Goal: Navigation & Orientation: Find specific page/section

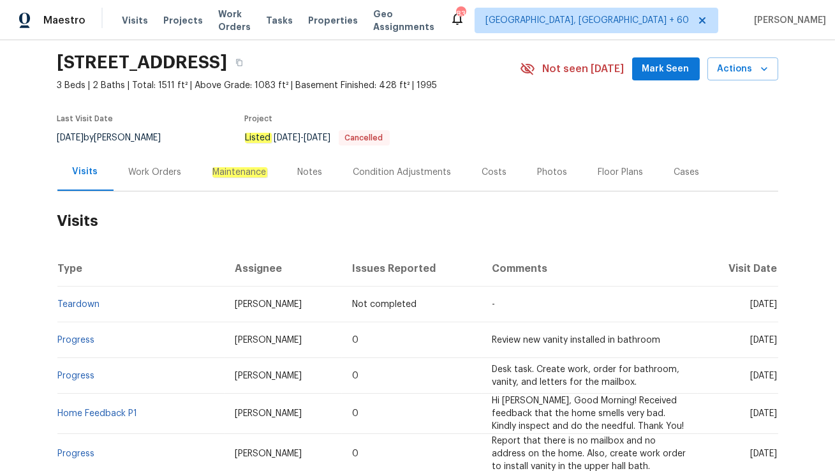
scroll to position [52, 0]
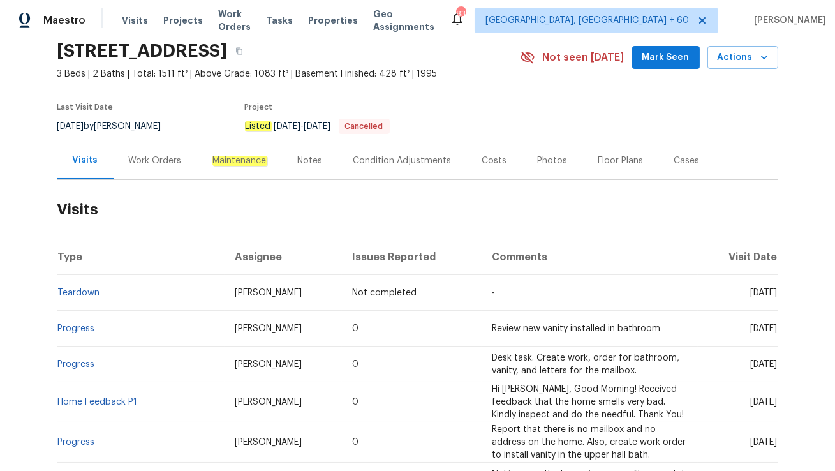
click at [136, 158] on div "Work Orders" at bounding box center [155, 160] width 53 height 13
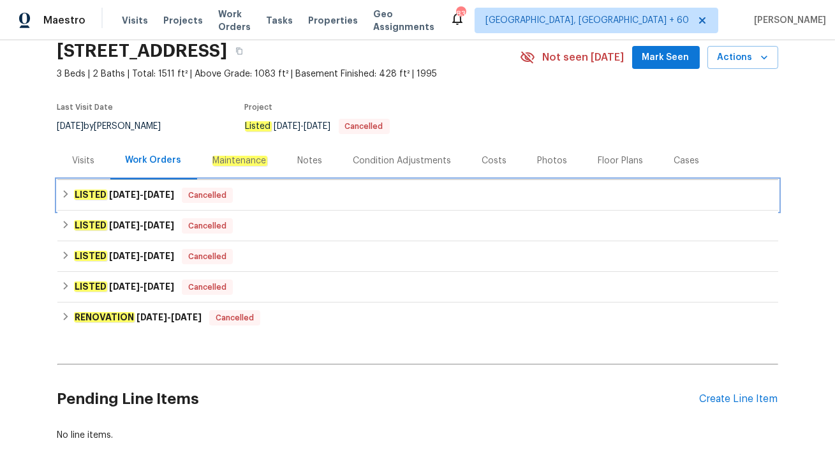
click at [89, 180] on div "LISTED 8/15/25 - 8/19/25 Cancelled" at bounding box center [417, 195] width 721 height 31
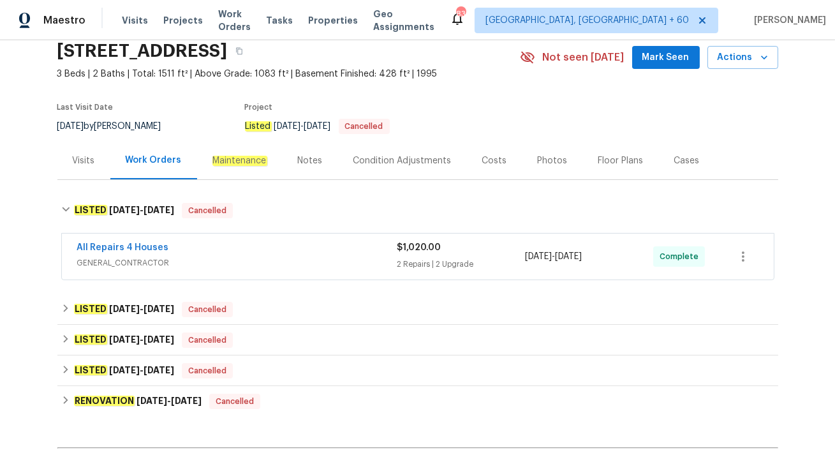
click at [84, 158] on div "Visits" at bounding box center [84, 160] width 22 height 13
